Goal: Task Accomplishment & Management: Use online tool/utility

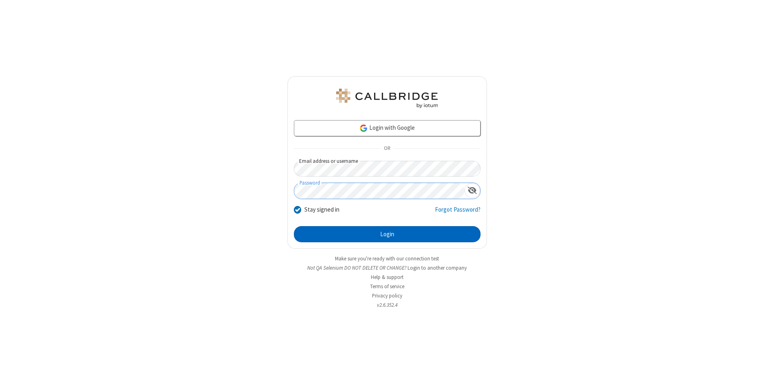
click at [387, 234] on button "Login" at bounding box center [387, 234] width 187 height 16
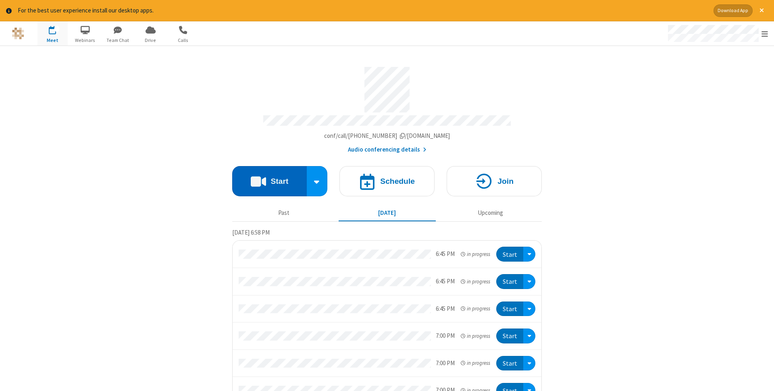
click at [269, 179] on button "Start" at bounding box center [269, 181] width 75 height 30
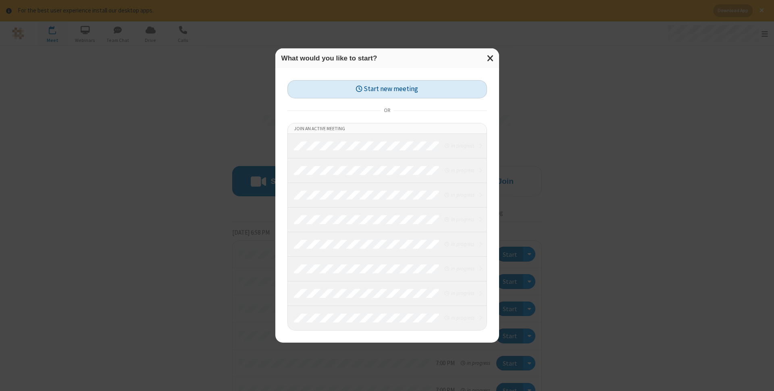
click at [387, 89] on button "Start new meeting" at bounding box center [387, 89] width 200 height 18
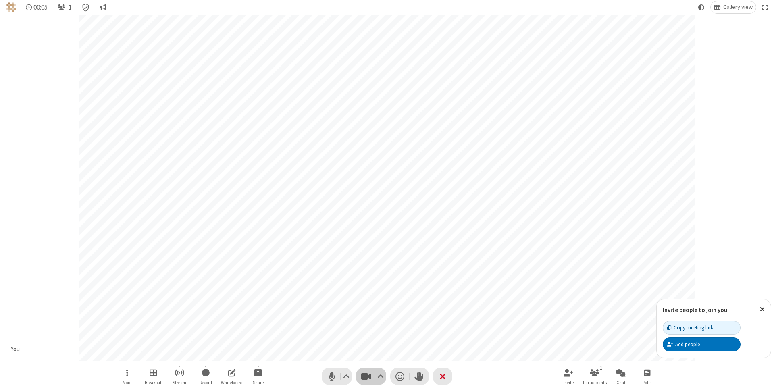
click at [366, 376] on span "Stop video (⌘+Shift+V)" at bounding box center [366, 377] width 12 height 12
click at [366, 376] on span "Start video (⌘+Shift+V)" at bounding box center [366, 377] width 12 height 12
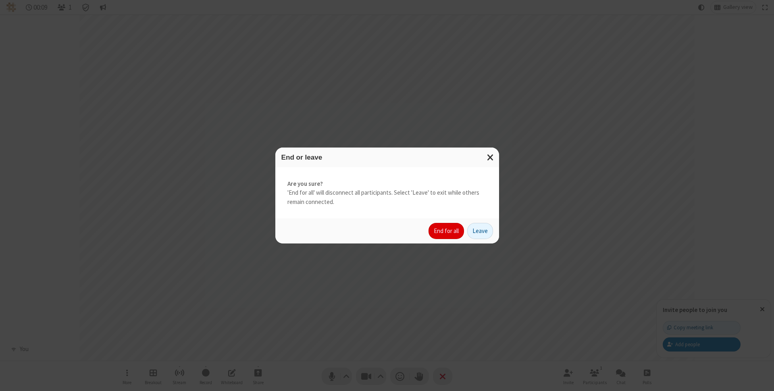
click at [447, 231] on button "End for all" at bounding box center [446, 231] width 35 height 16
